Goal: Communication & Community: Ask a question

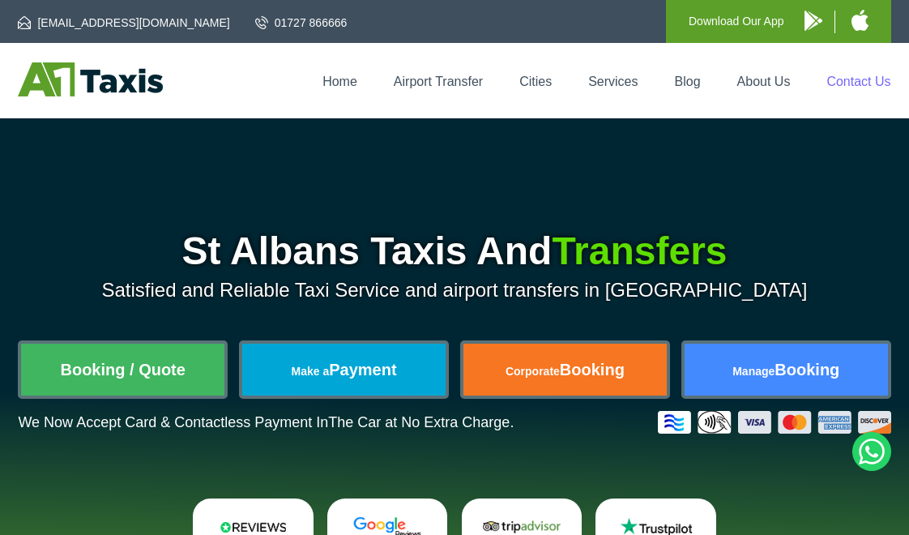
click at [844, 77] on link "Contact Us" at bounding box center [858, 82] width 64 height 14
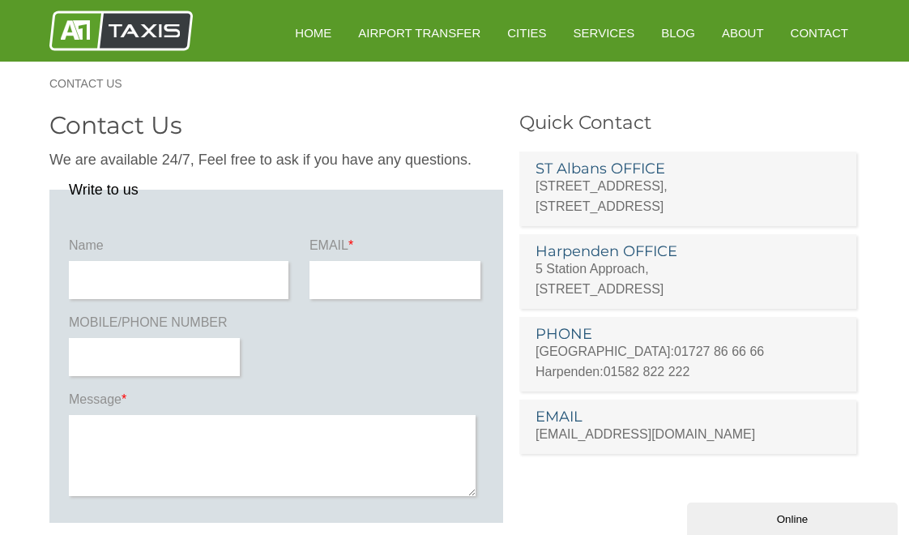
click at [614, 187] on p "[STREET_ADDRESS]" at bounding box center [687, 196] width 305 height 40
click at [582, 190] on p "[STREET_ADDRESS]" at bounding box center [687, 196] width 305 height 40
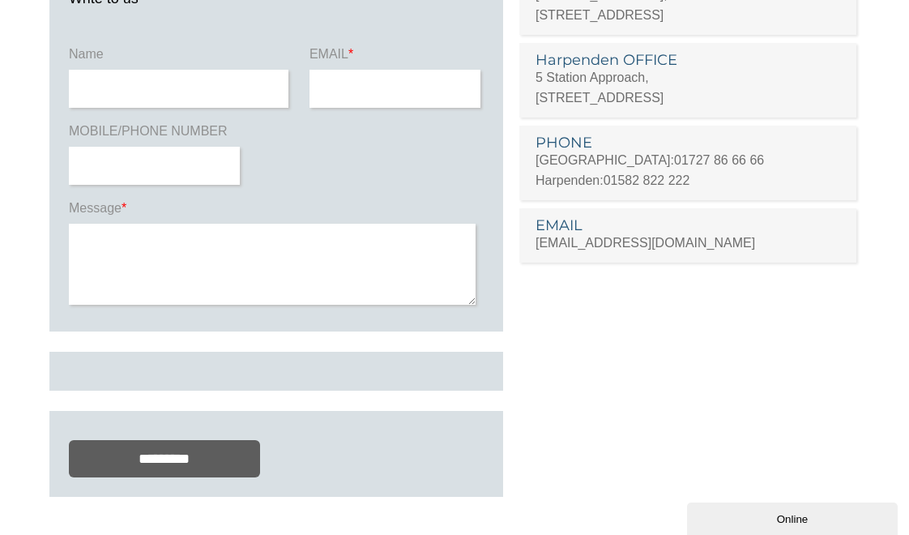
click at [784, 514] on div "Online" at bounding box center [792, 519] width 186 height 12
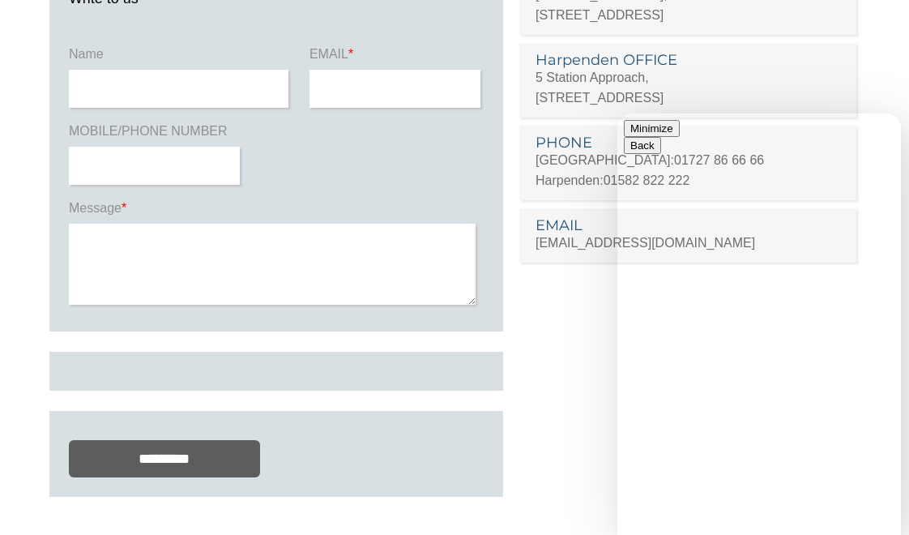
type textarea "**********"
click at [663, 150] on button "Menu" at bounding box center [644, 158] width 40 height 17
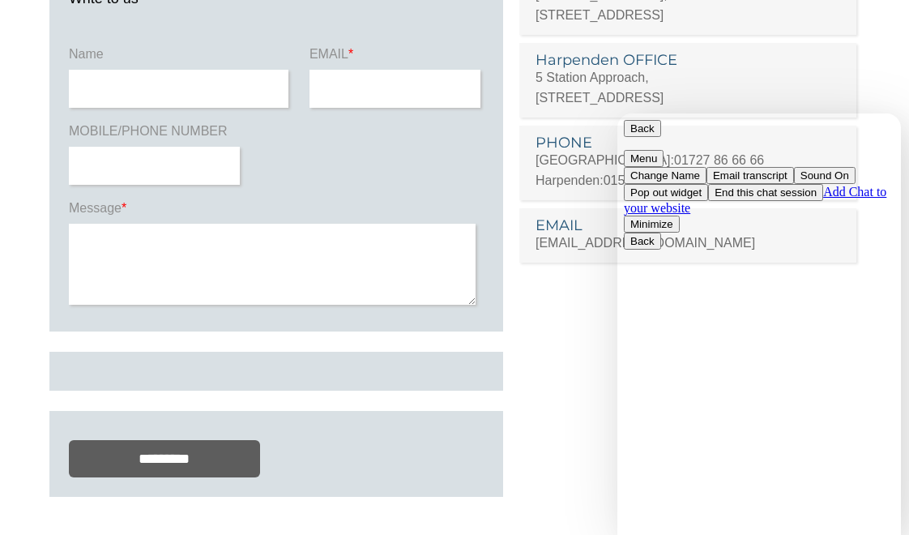
click at [663, 150] on button "Menu" at bounding box center [644, 158] width 40 height 17
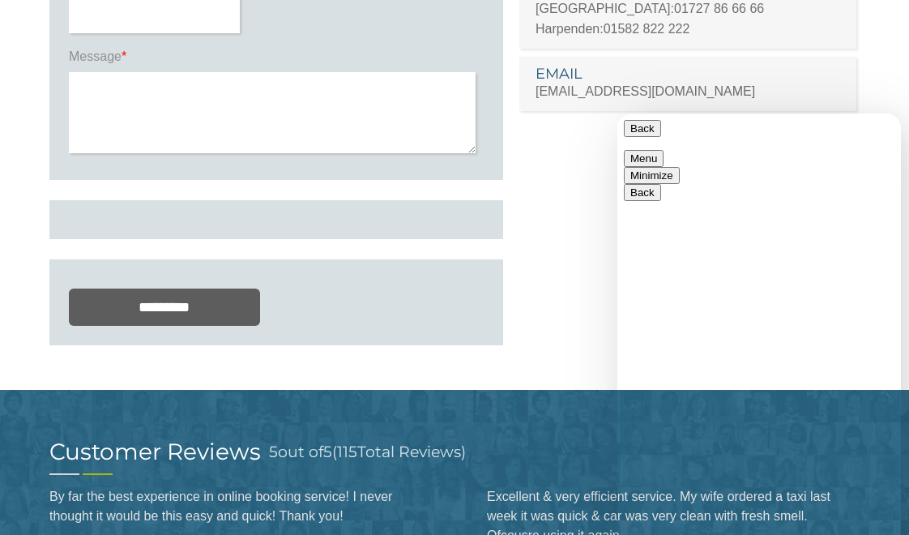
scroll to position [345, 0]
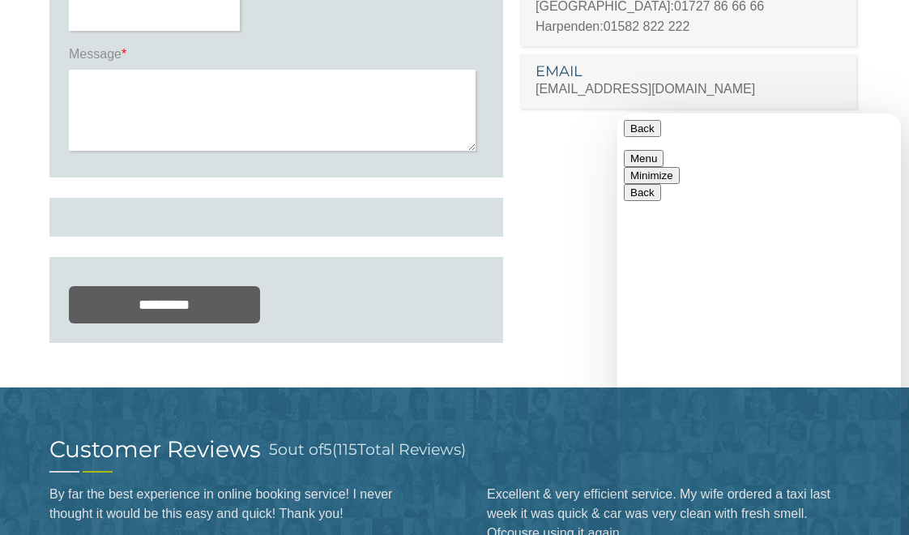
click at [645, 129] on button "Back" at bounding box center [642, 128] width 37 height 17
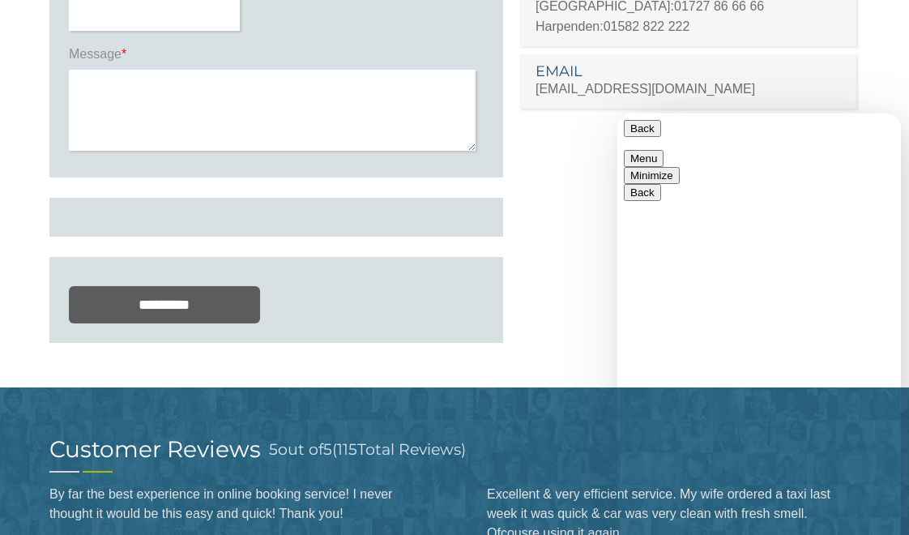
drag, startPoint x: 896, startPoint y: 271, endPoint x: 897, endPoint y: 320, distance: 49.4
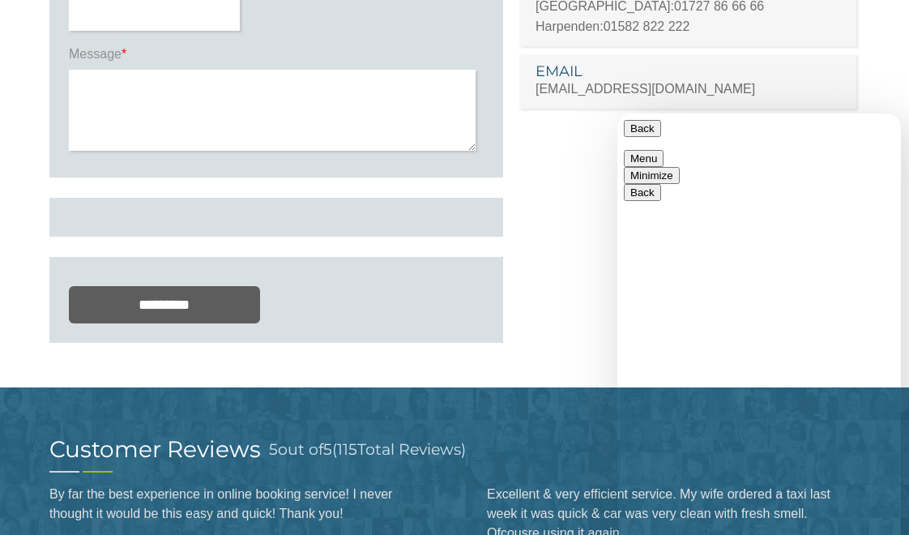
scroll to position [303, 0]
type textarea "**********"
type input "**********"
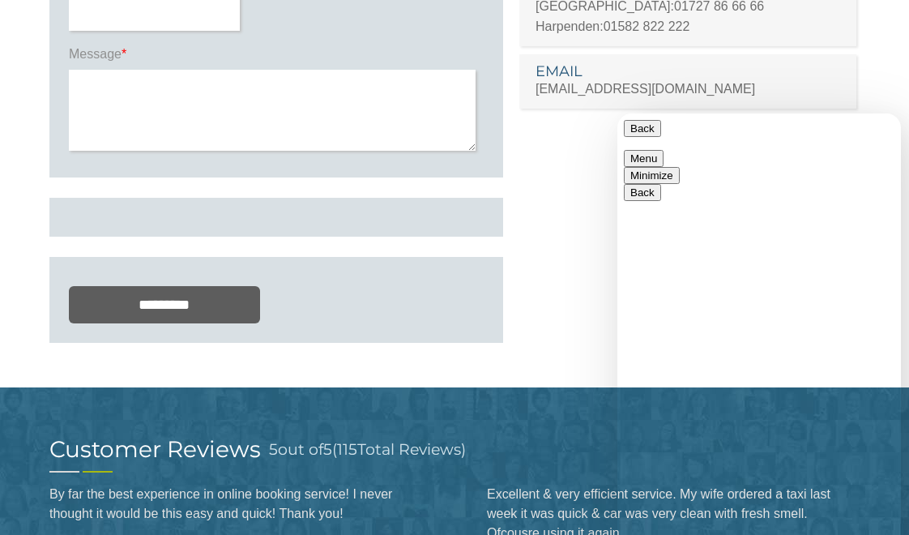
type textarea "**********"
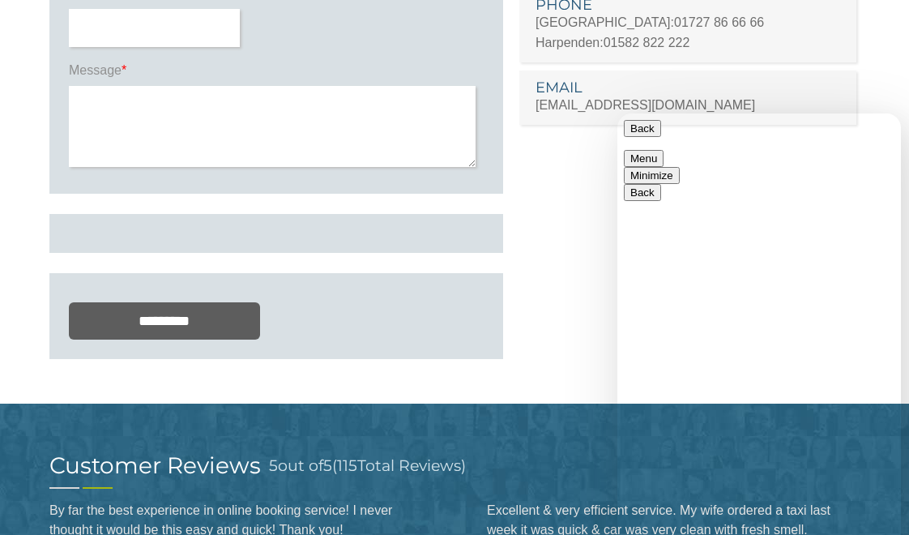
scroll to position [313, 0]
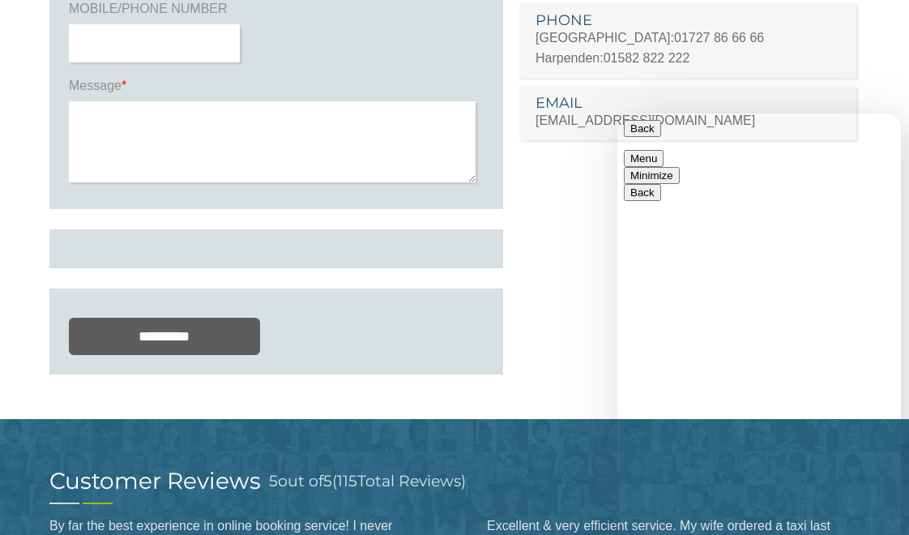
drag, startPoint x: 896, startPoint y: 436, endPoint x: 901, endPoint y: 373, distance: 62.6
click at [901, 373] on html "Back Menu Minimize Back Powered by [DOMAIN_NAME] Rate this chat Upload File Ins…" at bounding box center [758, 323] width 283 height 421
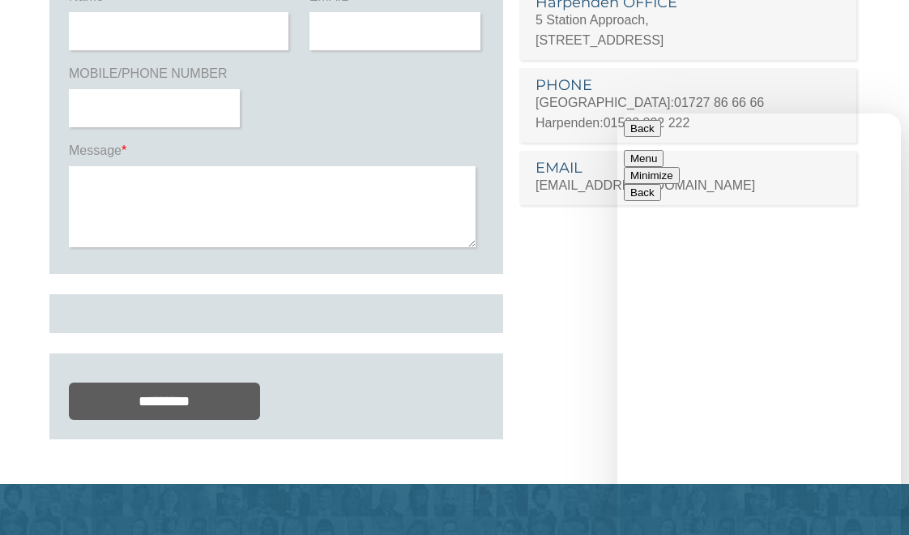
scroll to position [178, 0]
drag, startPoint x: 894, startPoint y: 316, endPoint x: 896, endPoint y: 368, distance: 51.9
click at [680, 167] on button "Minimize" at bounding box center [652, 175] width 56 height 17
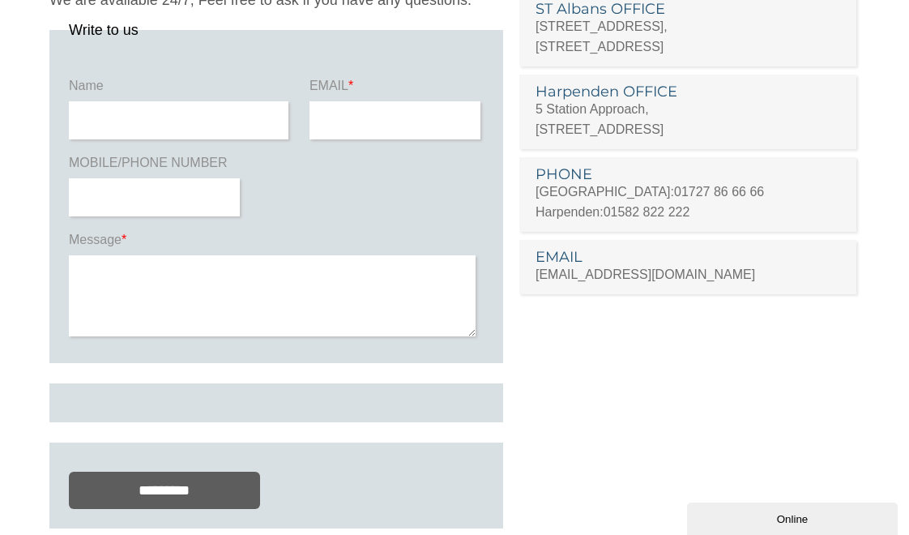
scroll to position [113, 0]
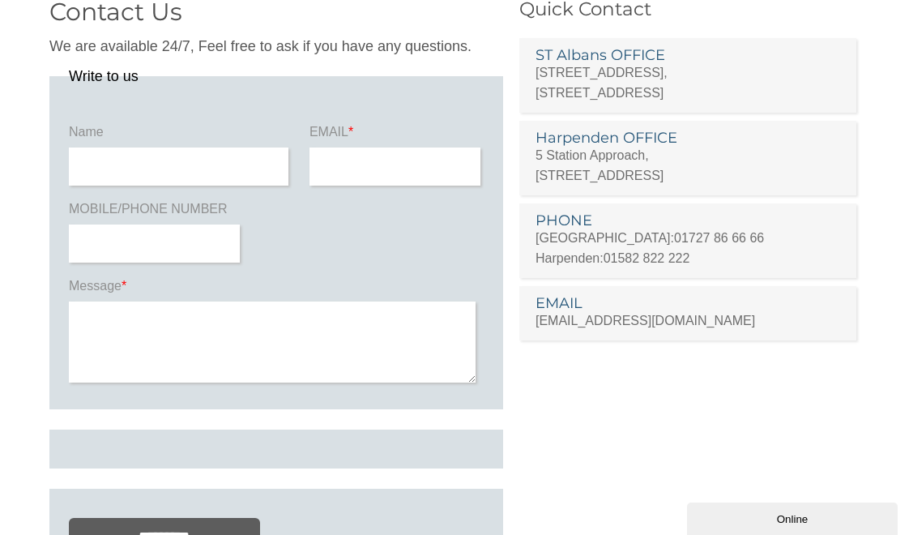
click at [564, 321] on link "[EMAIL_ADDRESS][DOMAIN_NAME]" at bounding box center [644, 320] width 219 height 14
click at [573, 88] on p "[STREET_ADDRESS]" at bounding box center [687, 82] width 305 height 40
